Goal: Navigation & Orientation: Find specific page/section

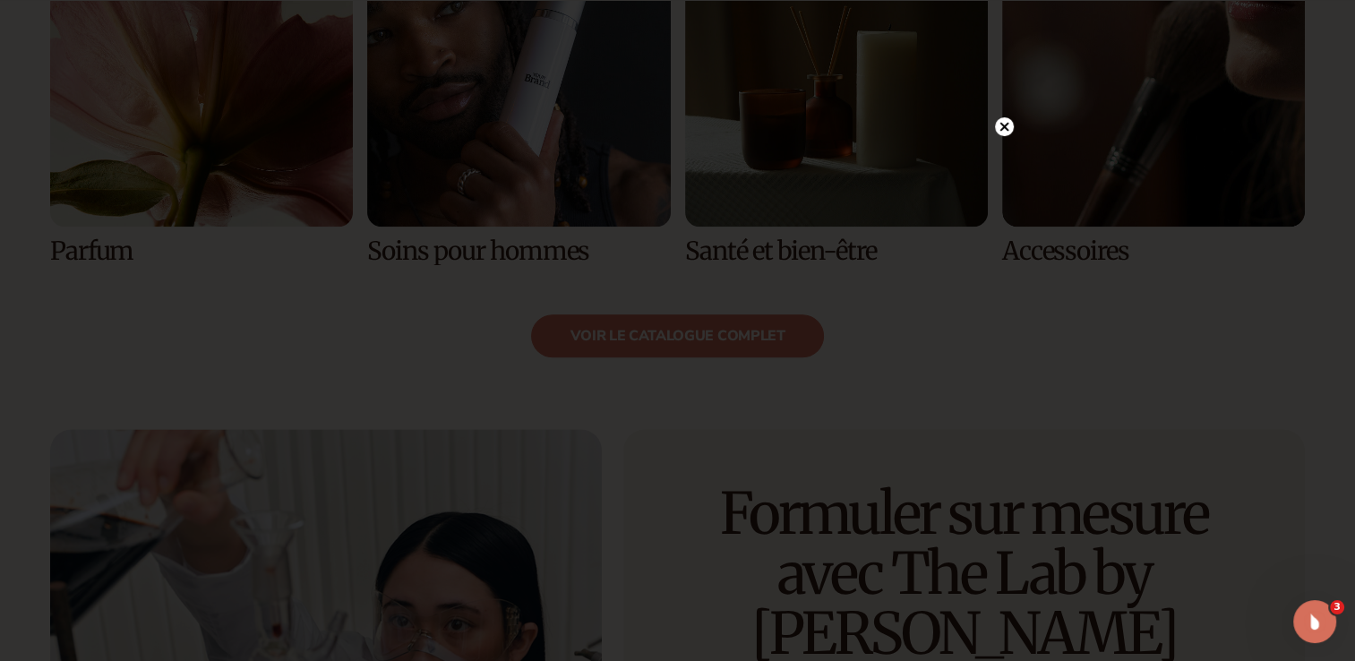
click at [1002, 123] on circle at bounding box center [1004, 126] width 19 height 19
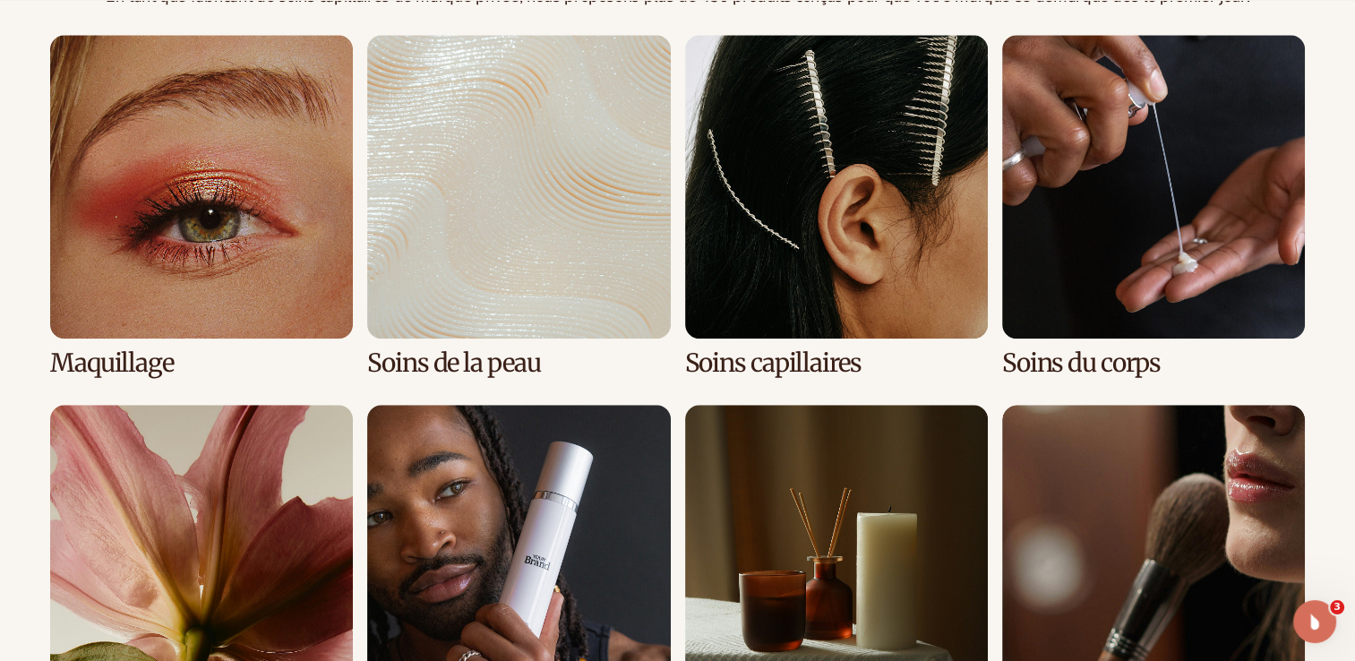
scroll to position [1439, 0]
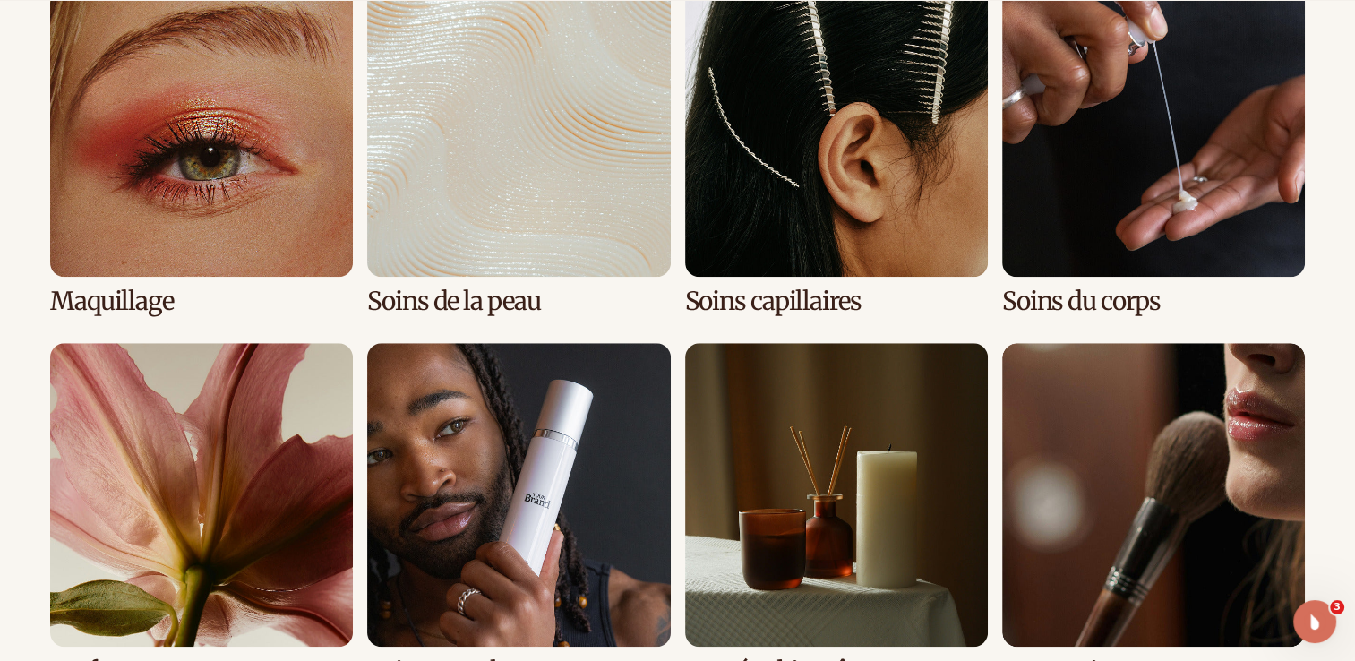
click at [870, 173] on link "3 / 8" at bounding box center [836, 143] width 303 height 341
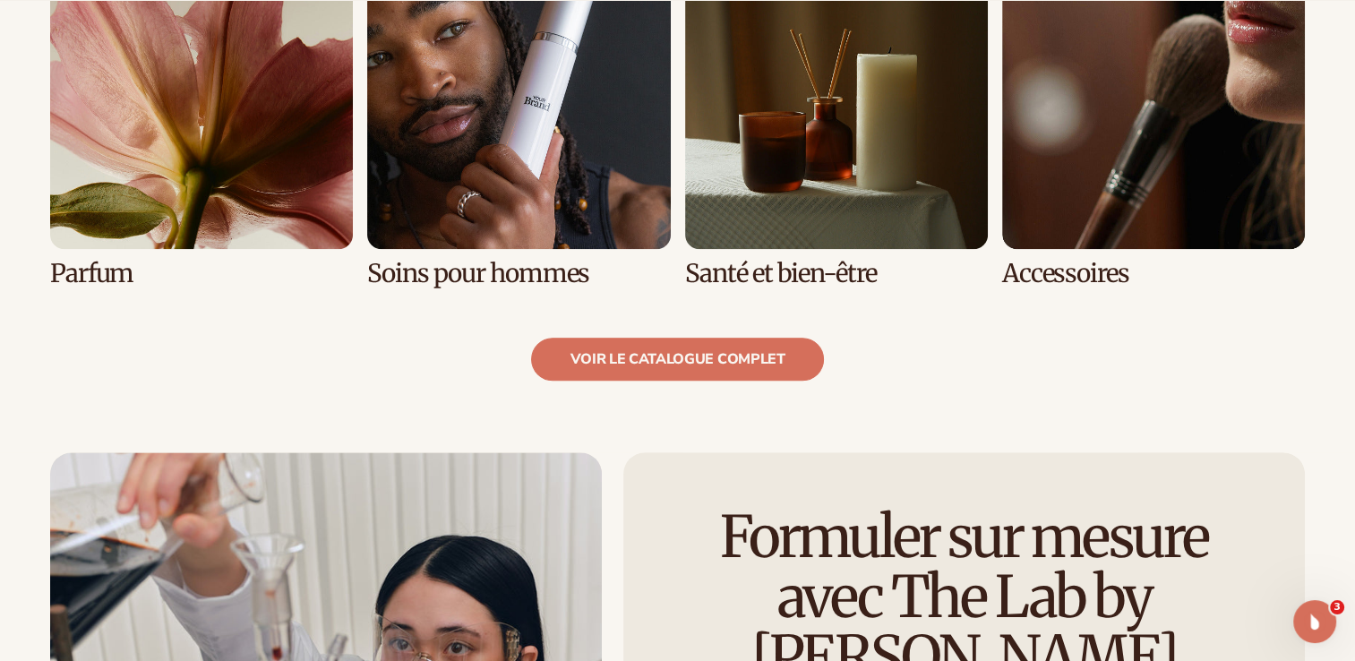
scroll to position [1794, 0]
